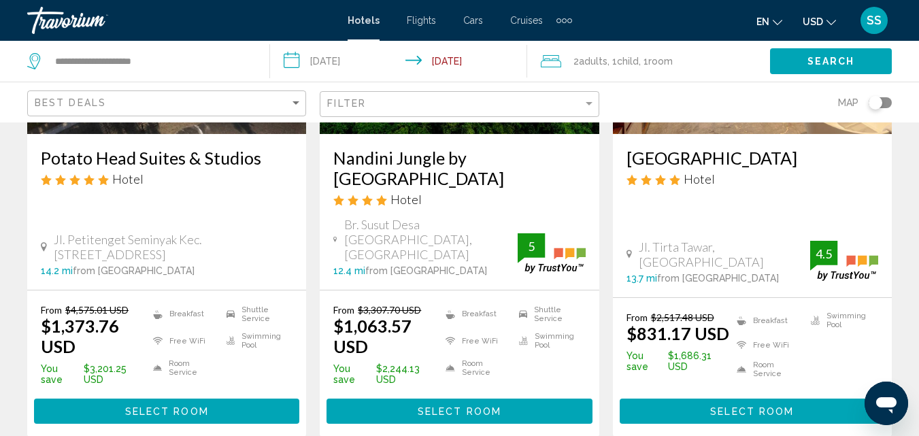
scroll to position [241, 0]
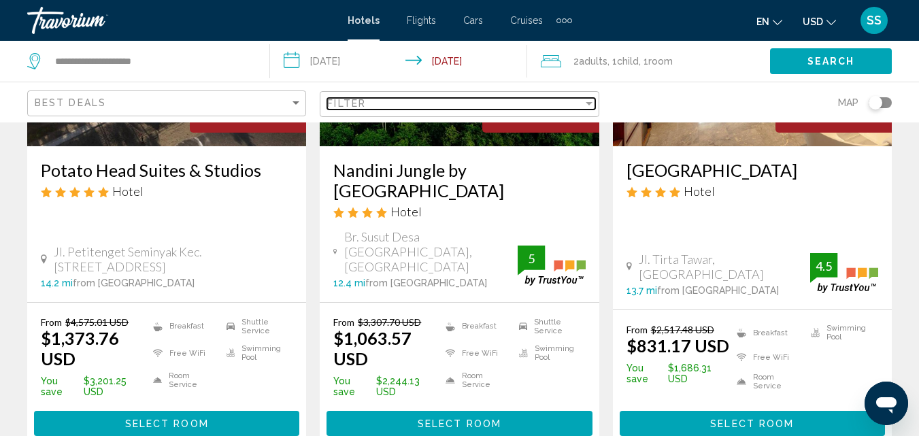
click at [396, 105] on div "Filter" at bounding box center [454, 103] width 255 height 11
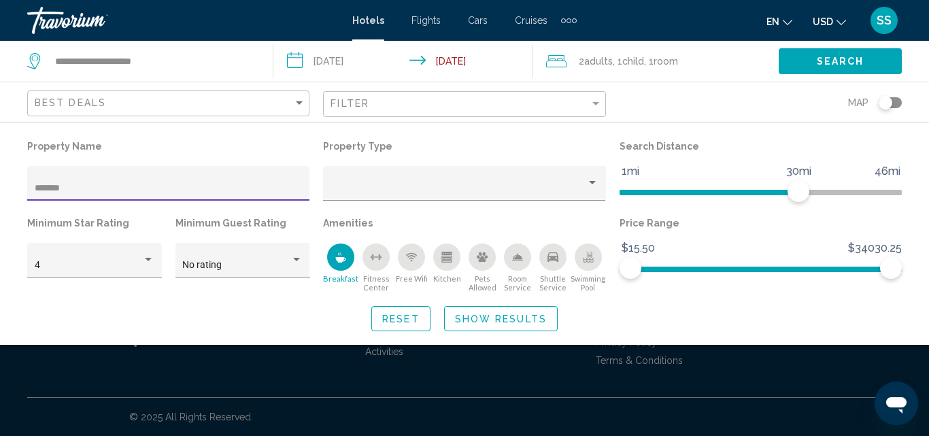
type input "*******"
click at [513, 315] on span "Show Results" at bounding box center [501, 319] width 92 height 11
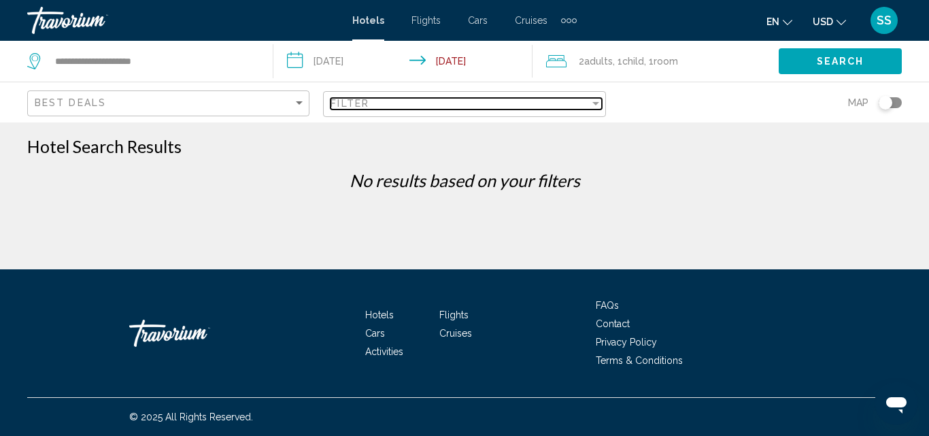
click at [429, 101] on div "Filter" at bounding box center [460, 103] width 258 height 11
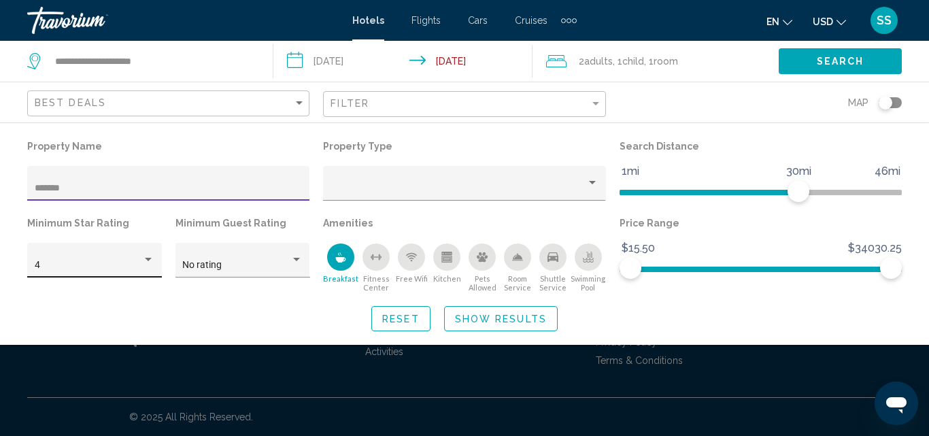
click at [152, 263] on div "Hotel Filters" at bounding box center [148, 259] width 12 height 11
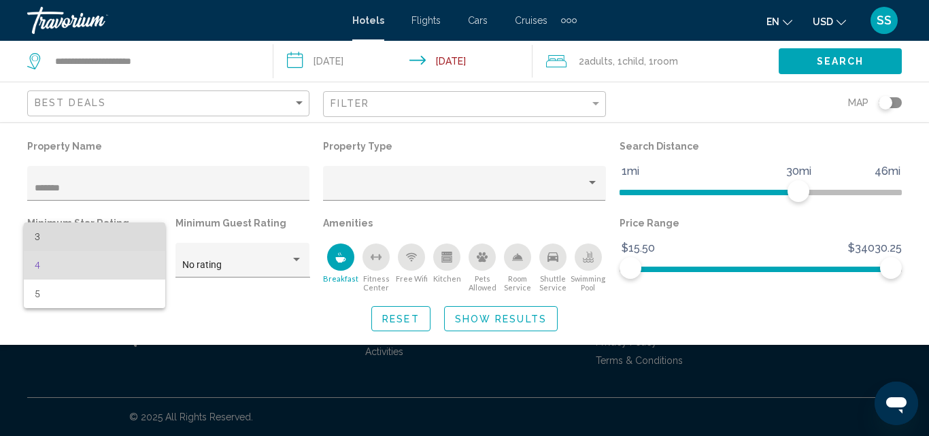
click at [50, 231] on span "3" at bounding box center [95, 236] width 120 height 29
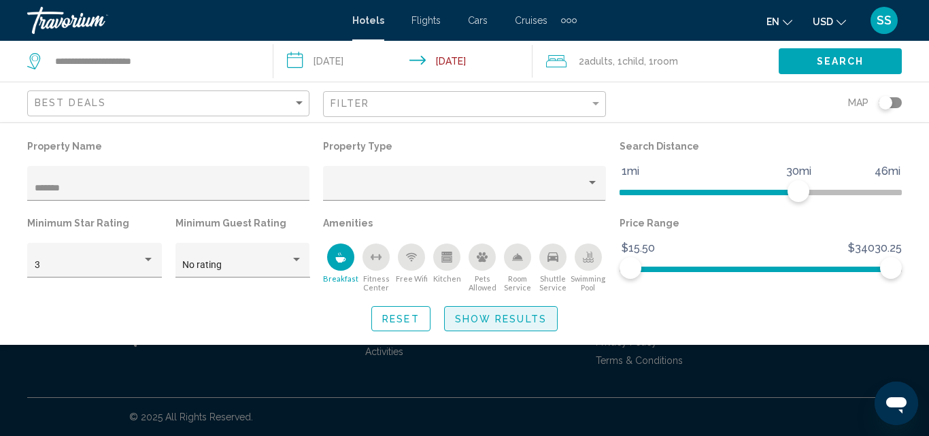
click at [486, 320] on span "Show Results" at bounding box center [501, 319] width 92 height 11
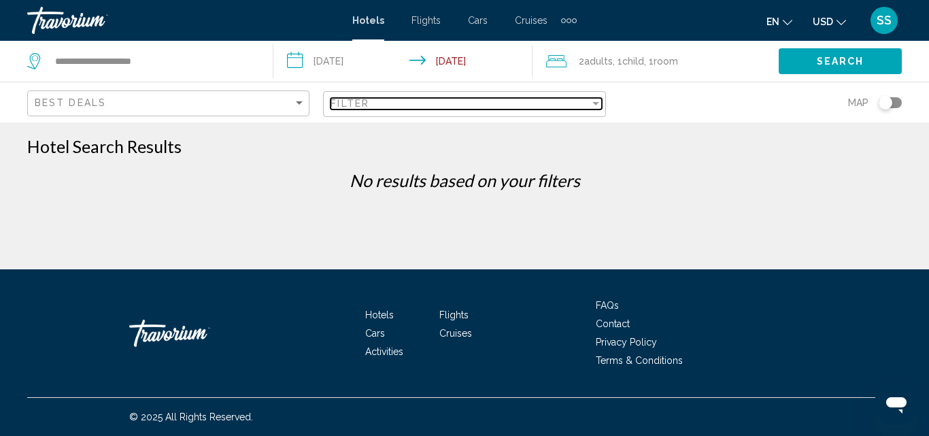
click at [396, 98] on div "Filter" at bounding box center [460, 103] width 258 height 11
